Goal: Task Accomplishment & Management: Use online tool/utility

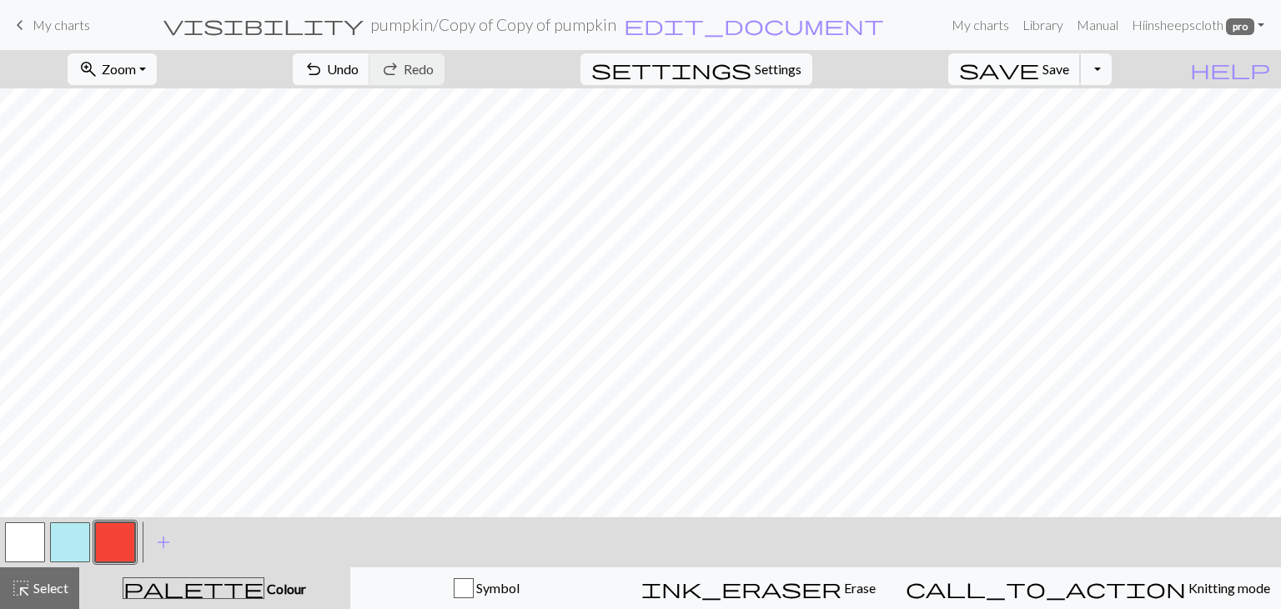
click at [1039, 78] on span "save" at bounding box center [999, 69] width 80 height 23
click at [1125, 69] on body "This website uses cookies to ensure you get the best experience on our website.…" at bounding box center [640, 304] width 1281 height 609
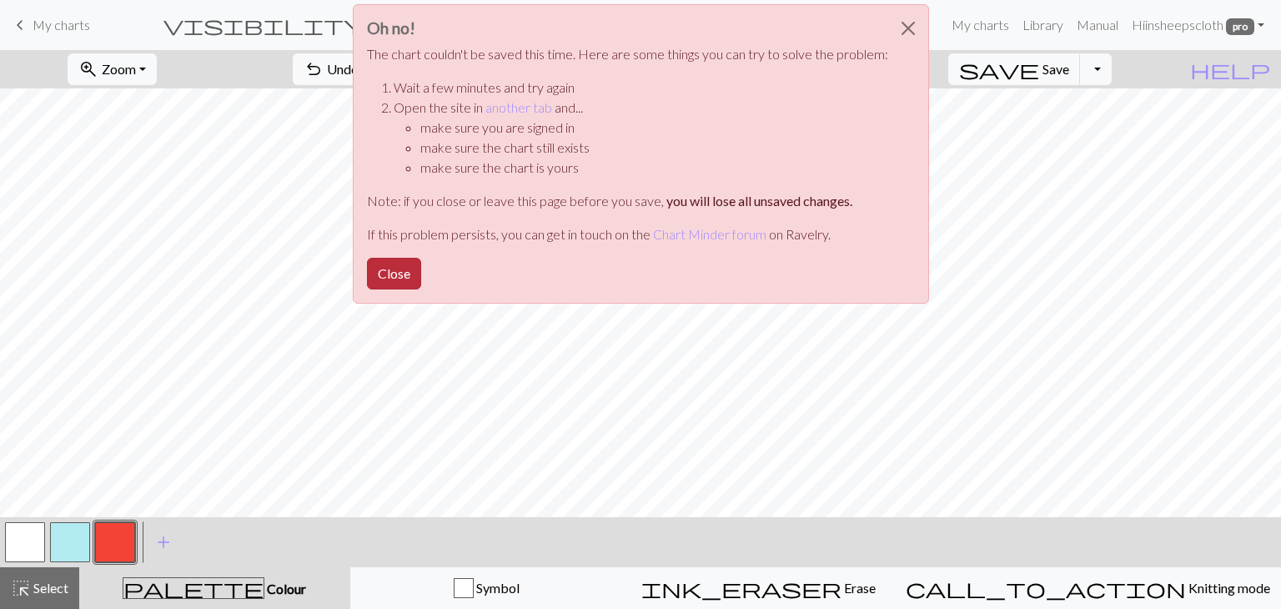
click at [401, 278] on button "Close" at bounding box center [394, 274] width 54 height 32
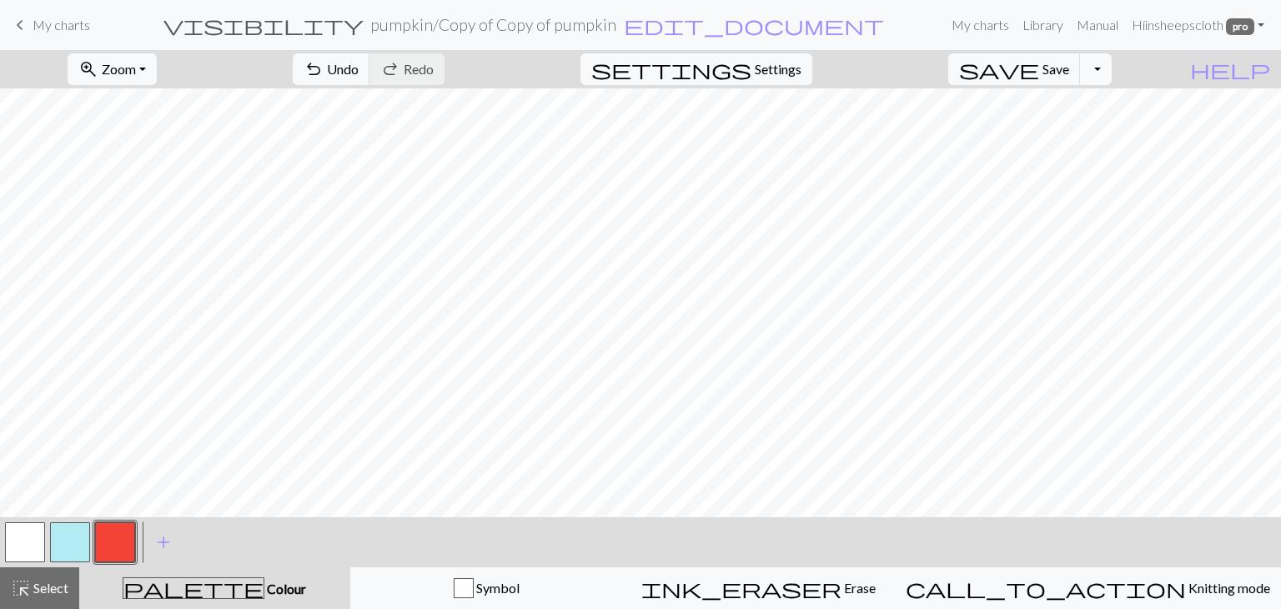
click at [1112, 75] on button "Toggle Dropdown" at bounding box center [1096, 69] width 32 height 32
click at [1067, 131] on button "save_alt Download" at bounding box center [973, 132] width 275 height 27
click at [1112, 73] on button "Toggle Dropdown" at bounding box center [1096, 69] width 32 height 32
click at [1071, 109] on button "file_copy Save a copy" at bounding box center [973, 106] width 275 height 27
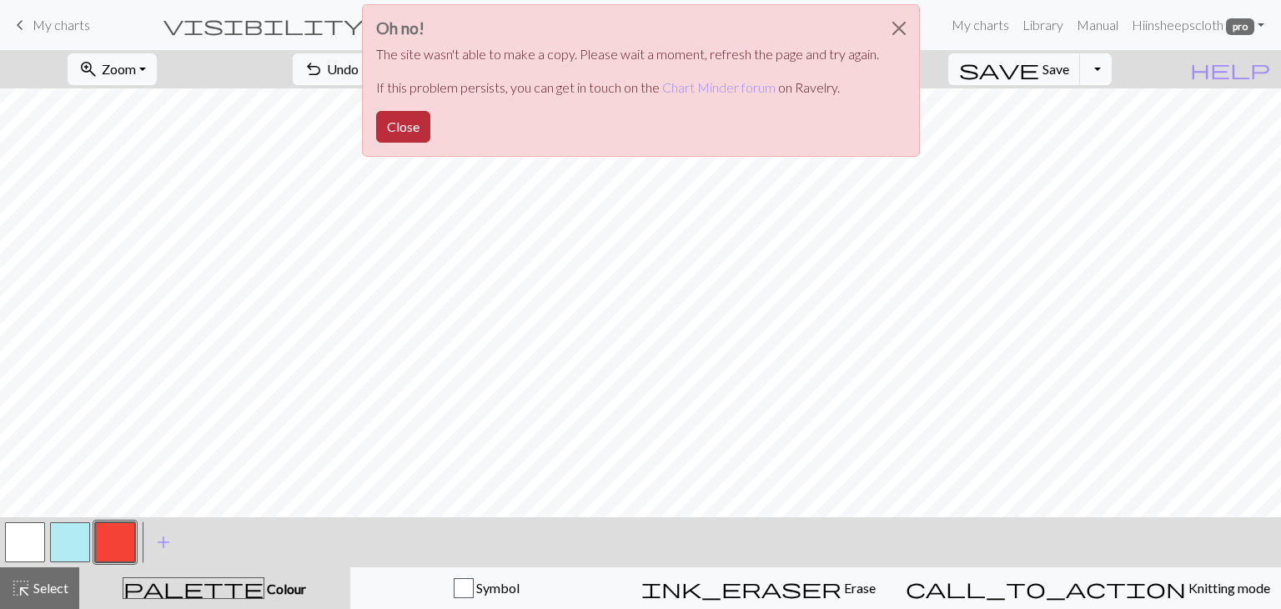
click at [400, 124] on button "Close" at bounding box center [403, 127] width 54 height 32
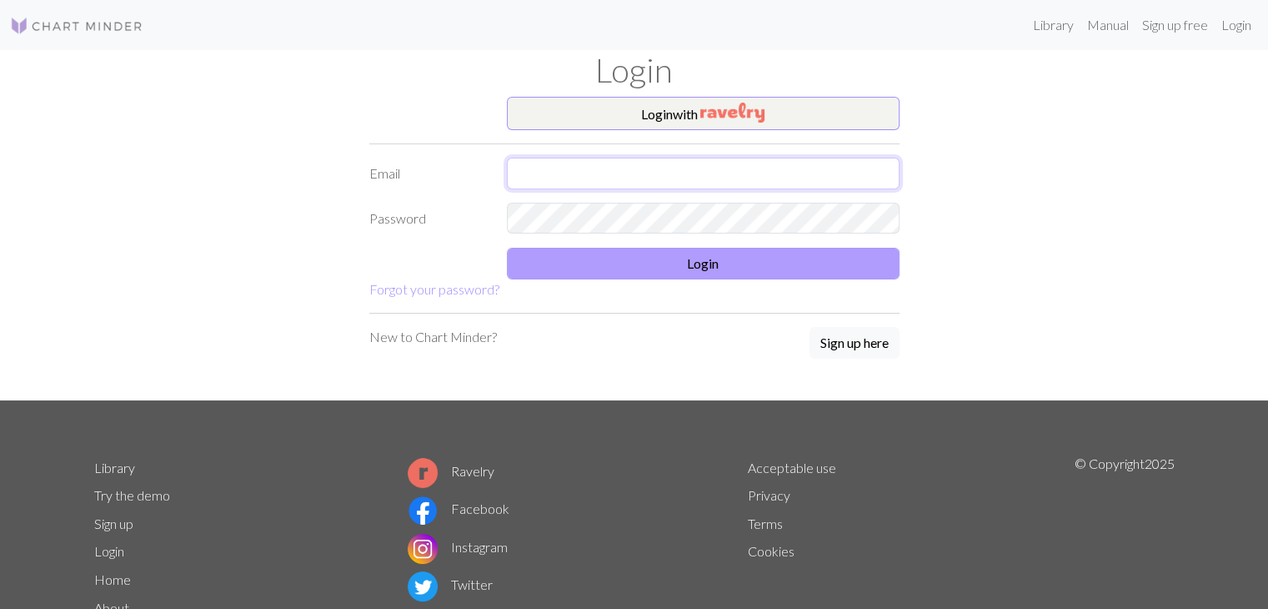
type input "insheepscloth@gmail.com"
click at [729, 266] on button "Login" at bounding box center [703, 264] width 393 height 32
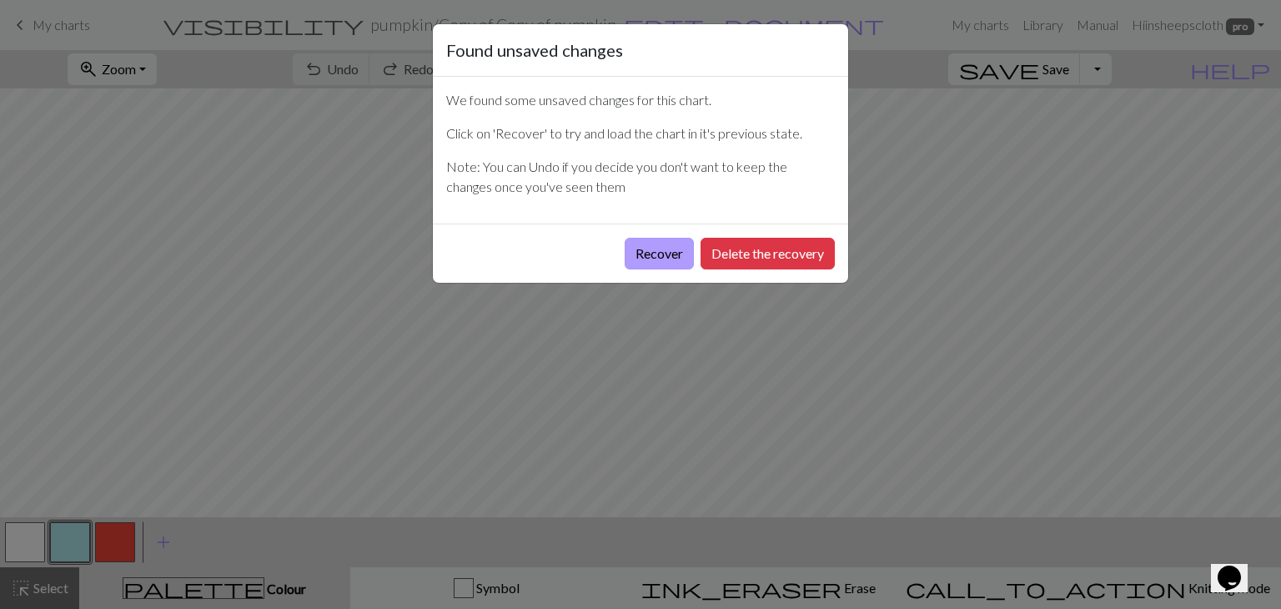
click at [662, 240] on button "Recover" at bounding box center [659, 254] width 69 height 32
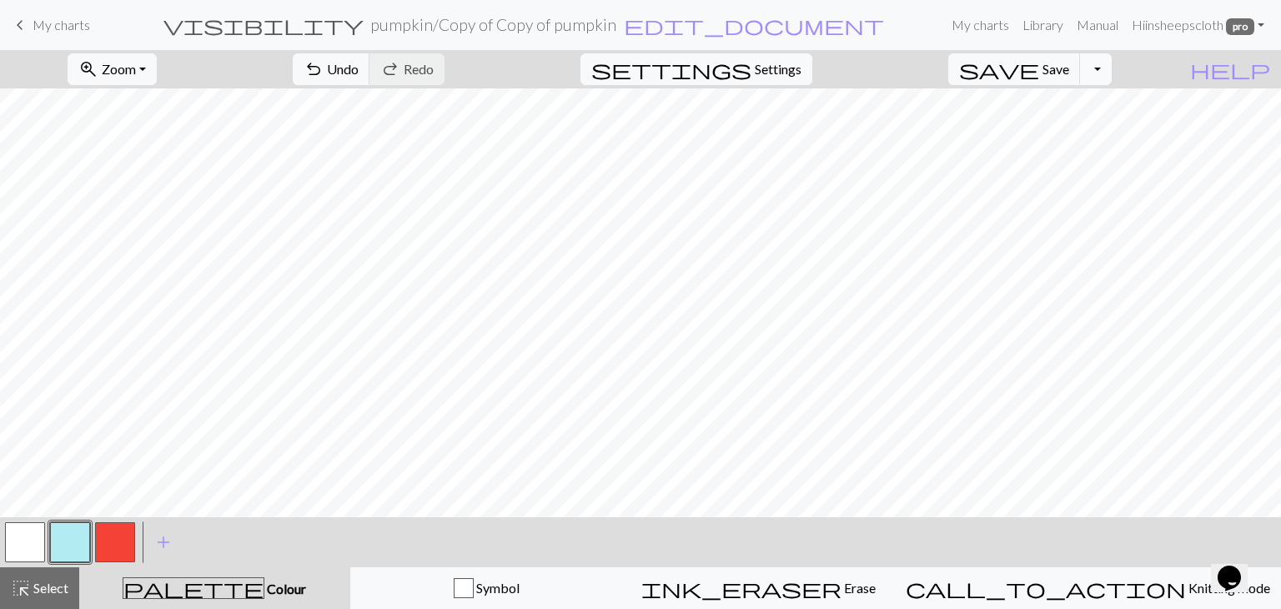
click at [1112, 73] on button "Toggle Dropdown" at bounding box center [1096, 69] width 32 height 32
click at [1082, 105] on button "file_copy Save a copy" at bounding box center [973, 106] width 275 height 27
click at [1112, 77] on button "Toggle Dropdown" at bounding box center [1096, 69] width 32 height 32
click at [1074, 109] on button "file_copy Save a copy" at bounding box center [973, 106] width 275 height 27
click at [1112, 66] on button "Toggle Dropdown" at bounding box center [1096, 69] width 32 height 32
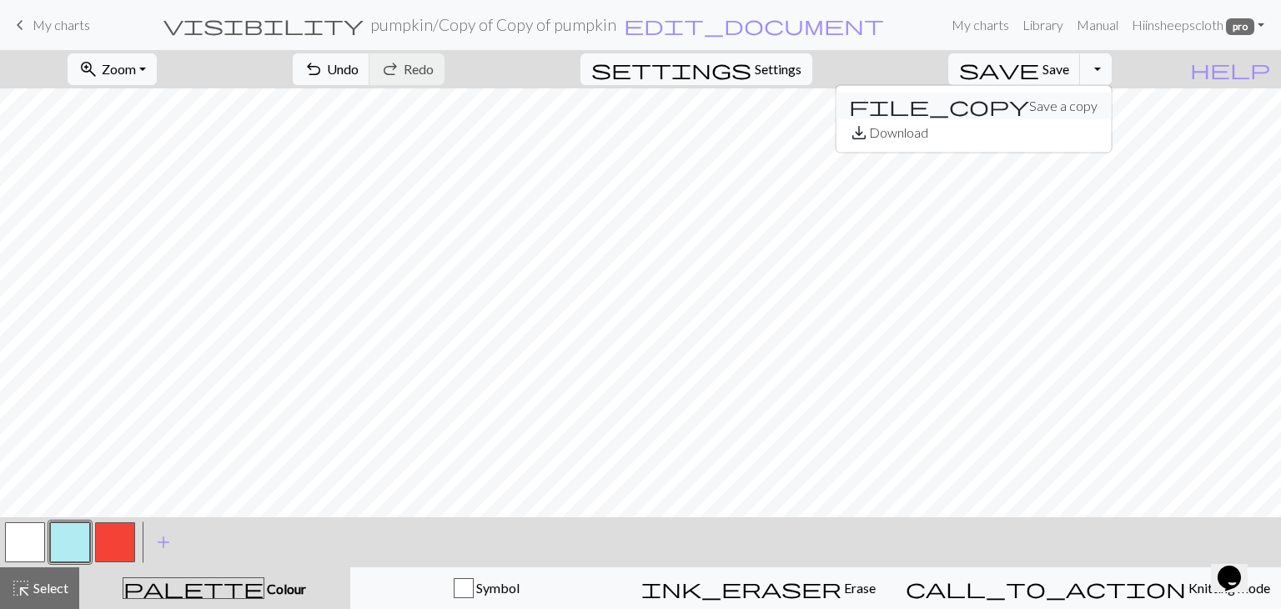
click at [1084, 108] on button "file_copy Save a copy" at bounding box center [973, 106] width 275 height 27
click at [1112, 68] on button "Toggle Dropdown" at bounding box center [1096, 69] width 32 height 32
click at [1097, 123] on button "save_alt Download" at bounding box center [973, 132] width 275 height 27
